Goal: Find specific page/section: Find specific page/section

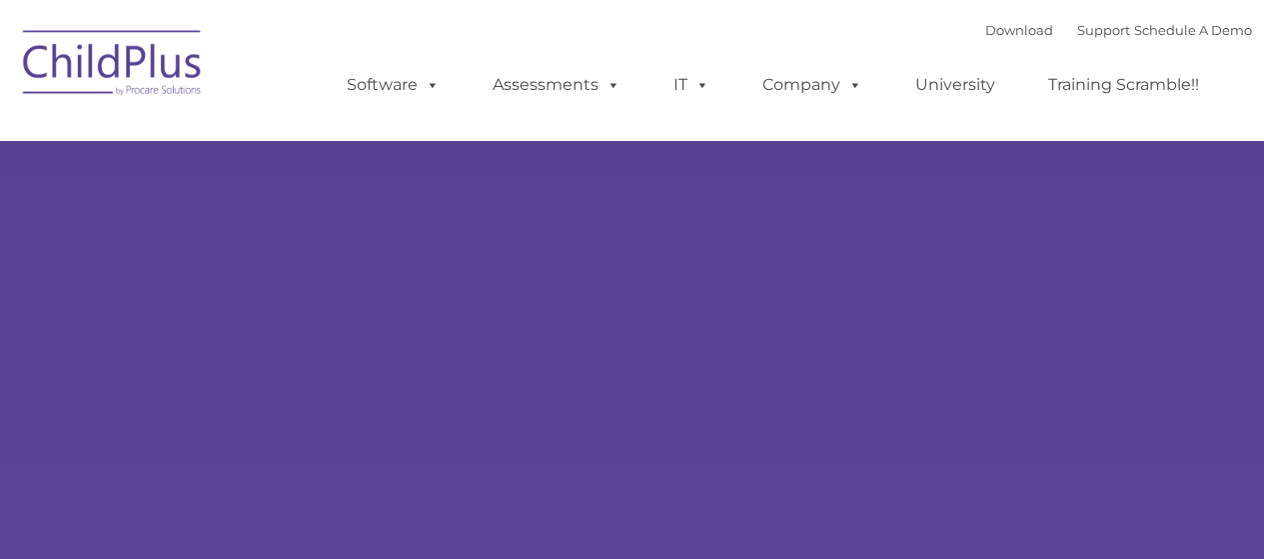
type input ""
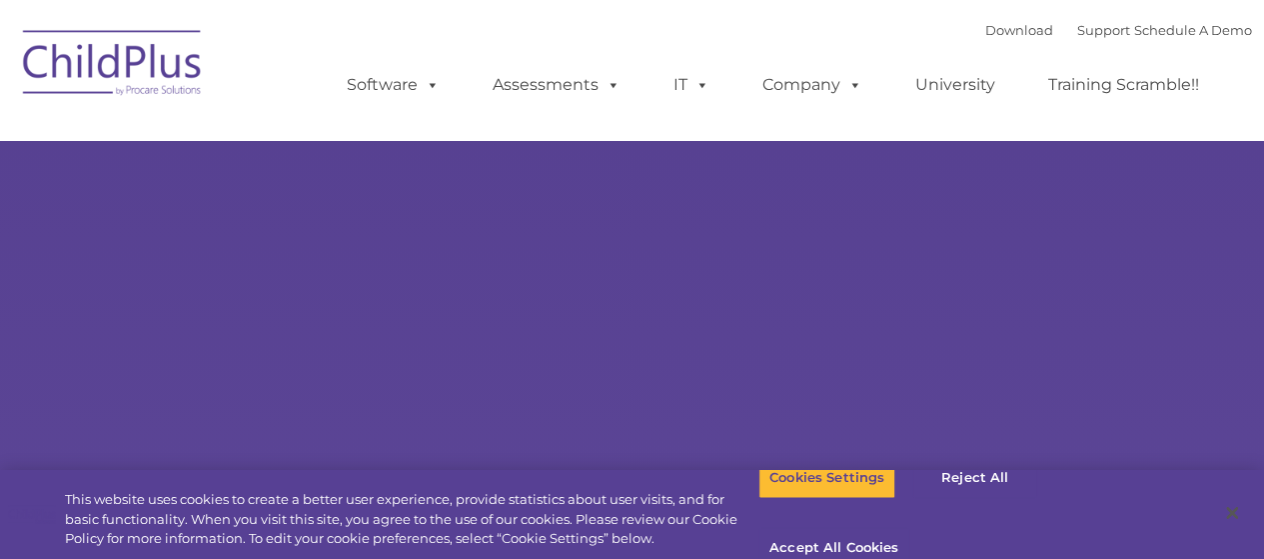
select select "MEDIUM"
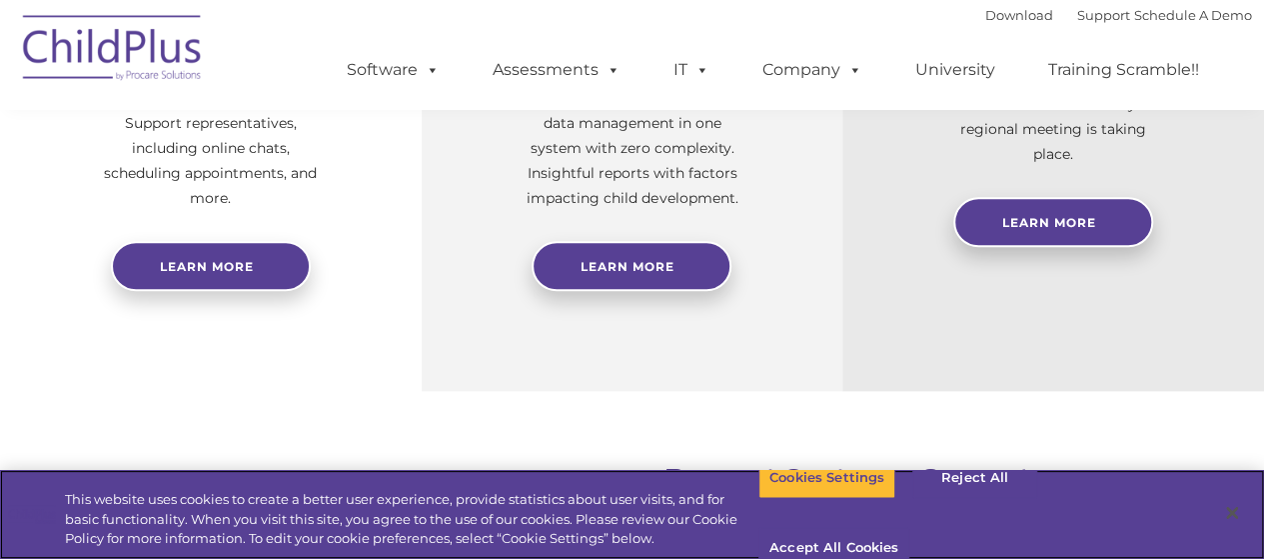
scroll to position [975, 0]
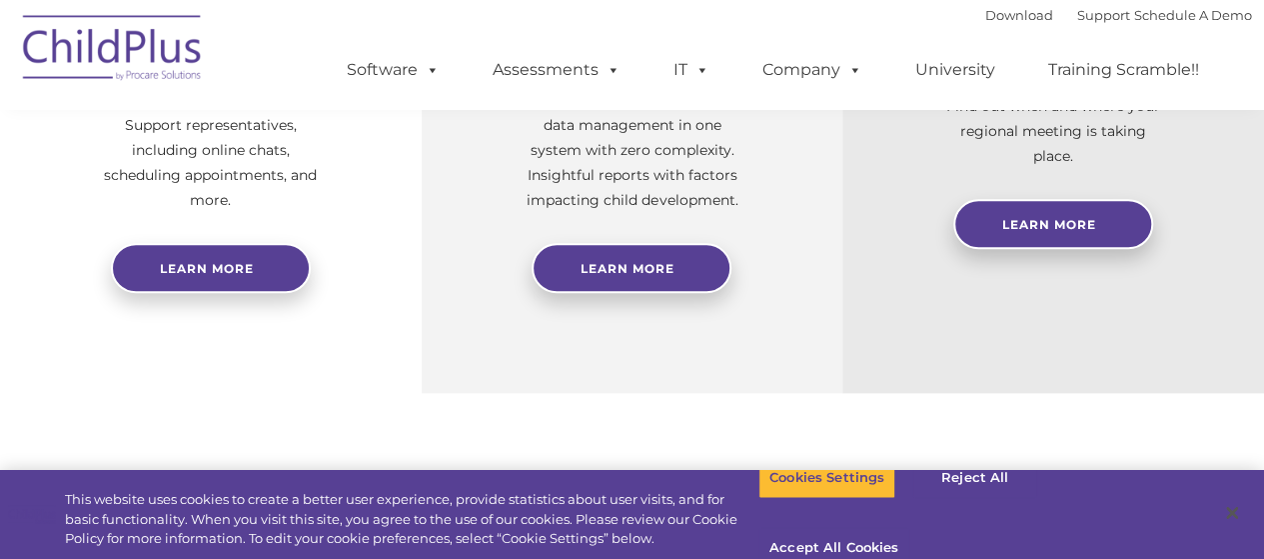
click at [1259, 319] on div "Free Regional Meetings Not using ChildPlus? These are a great opportunity to ne…" at bounding box center [1054, 98] width 422 height 589
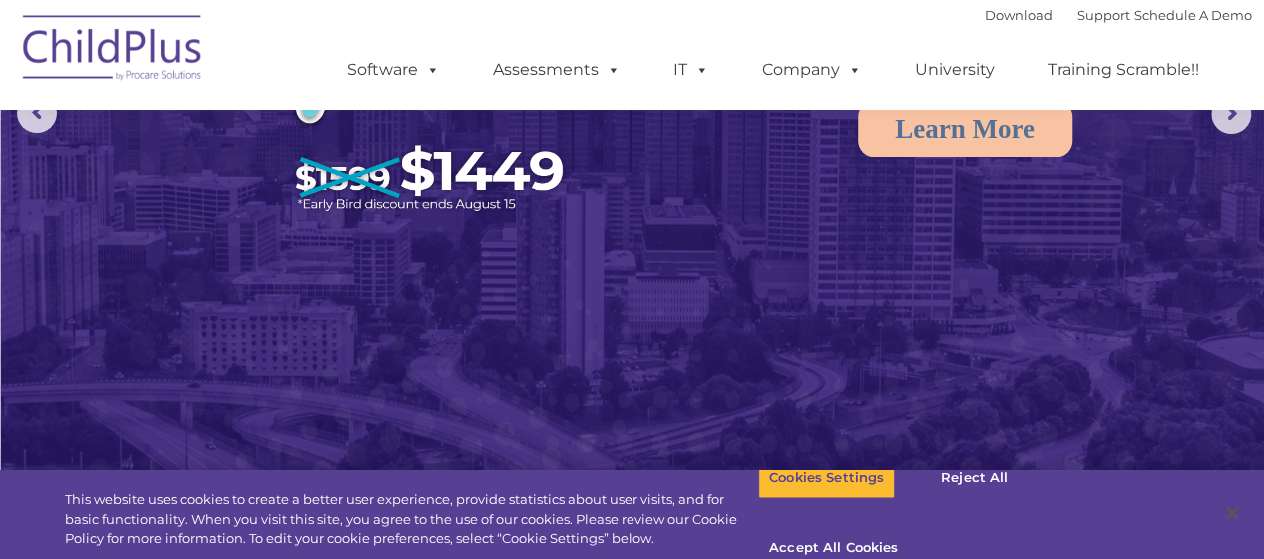
scroll to position [0, 0]
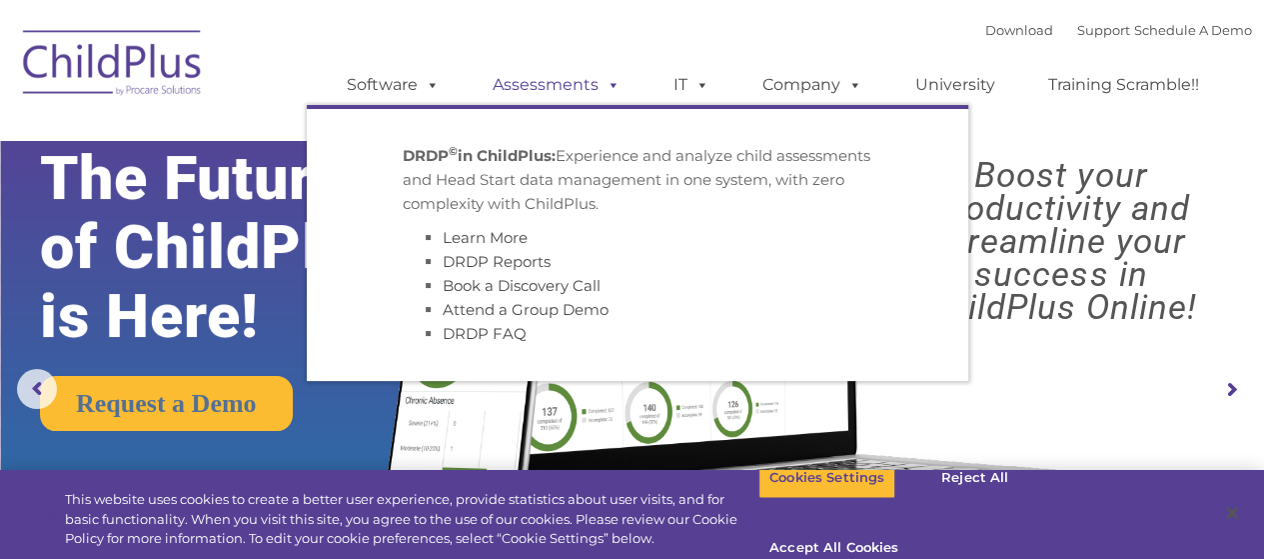
click at [586, 74] on link "Assessments" at bounding box center [557, 85] width 168 height 40
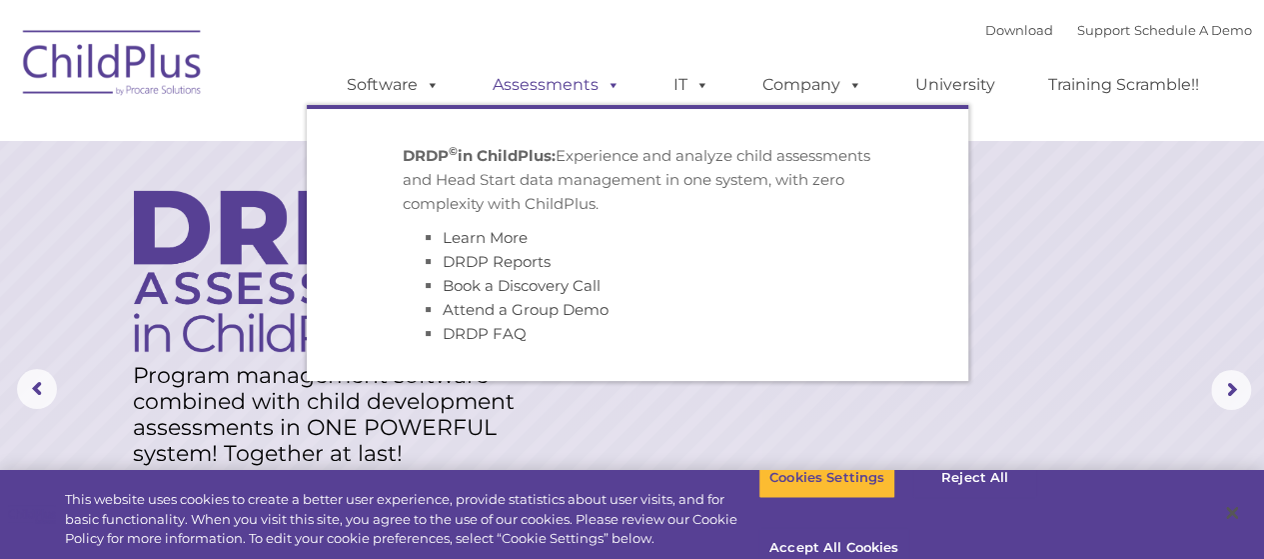
click at [536, 85] on link "Assessments" at bounding box center [557, 85] width 168 height 40
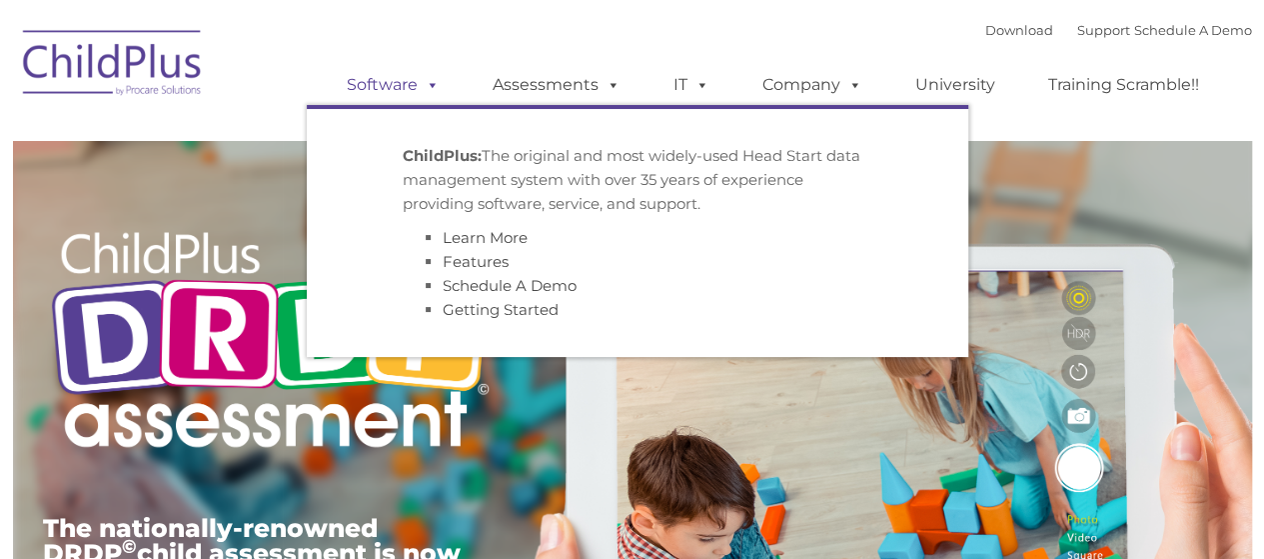
type input ""
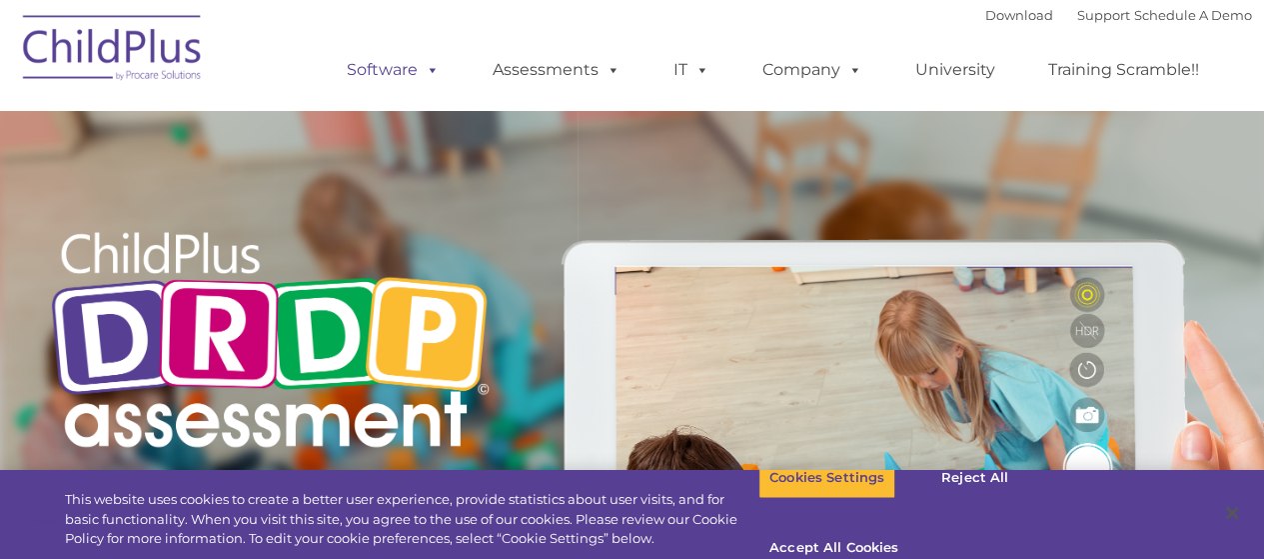
click at [412, 75] on link "Software" at bounding box center [393, 70] width 133 height 40
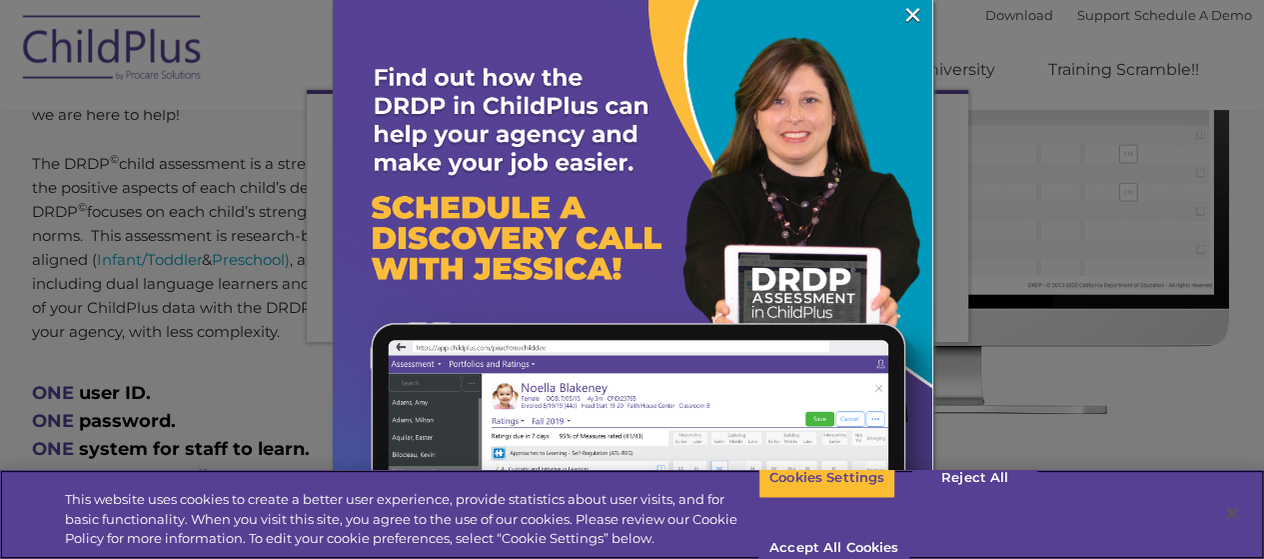
scroll to position [25, 0]
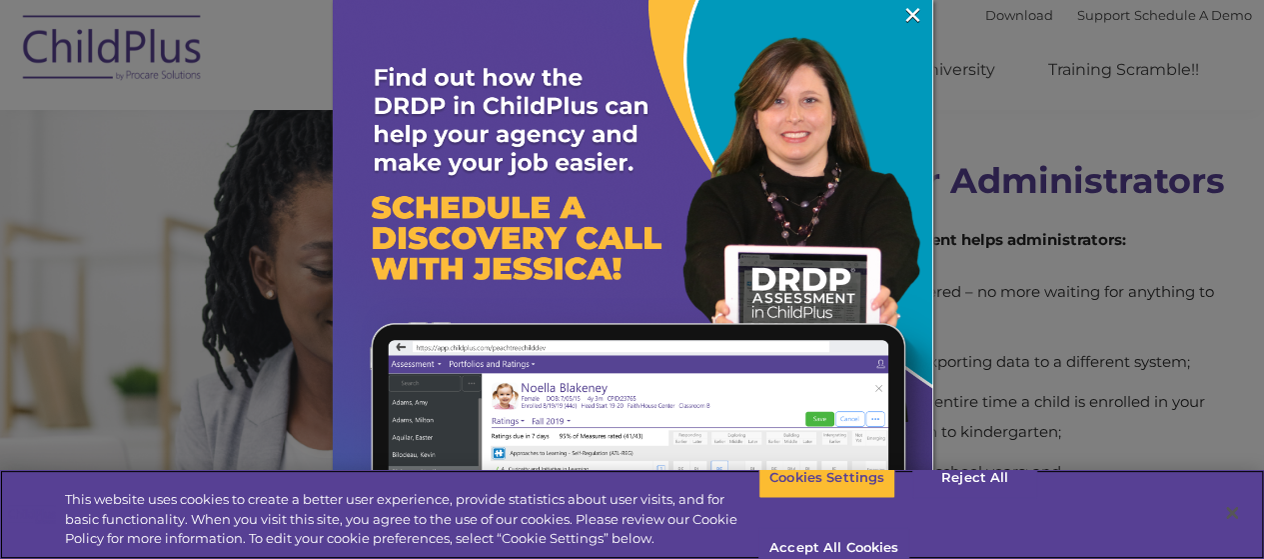
scroll to position [4076, 0]
